Goal: Find specific page/section: Find specific page/section

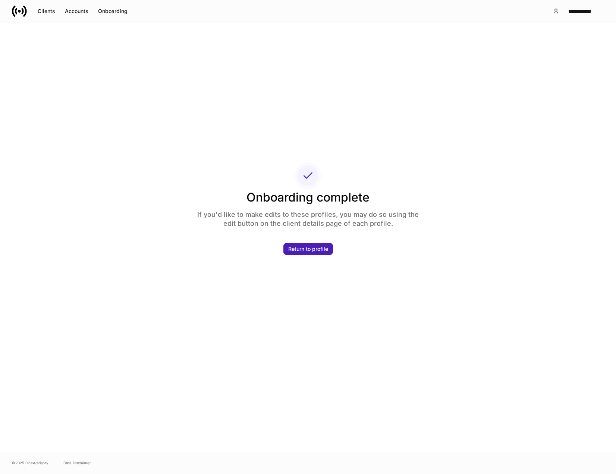
click at [301, 250] on div "Return to profile" at bounding box center [308, 248] width 40 height 5
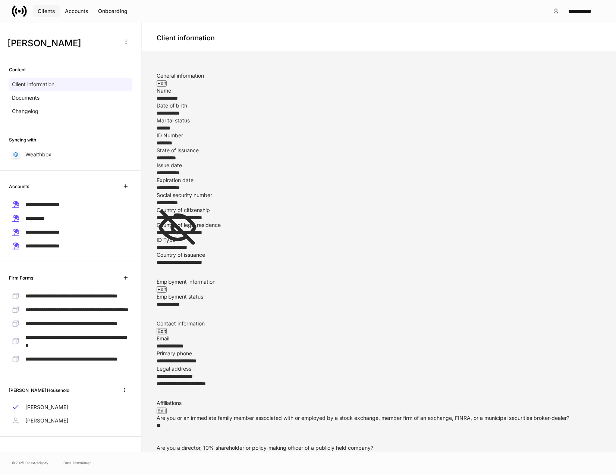
click at [44, 13] on div "Clients" at bounding box center [47, 11] width 18 height 5
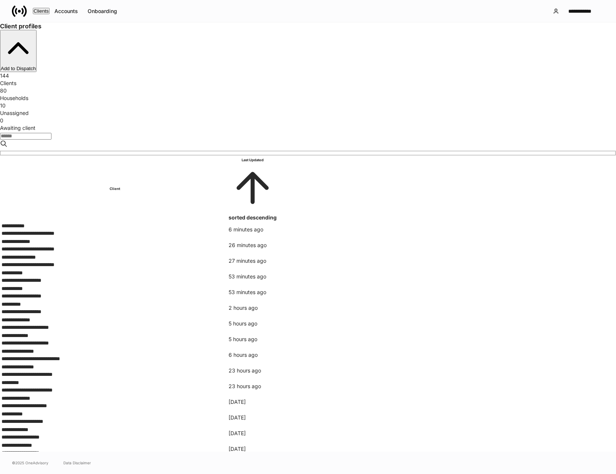
click at [277, 226] on p "6 minutes ago" at bounding box center [253, 229] width 48 height 7
